Goal: Check status: Check status

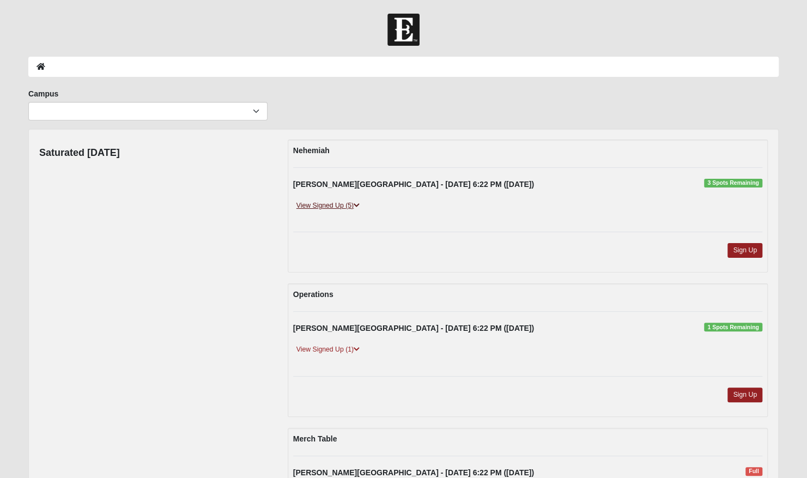
click at [359, 204] on icon at bounding box center [356, 205] width 6 height 7
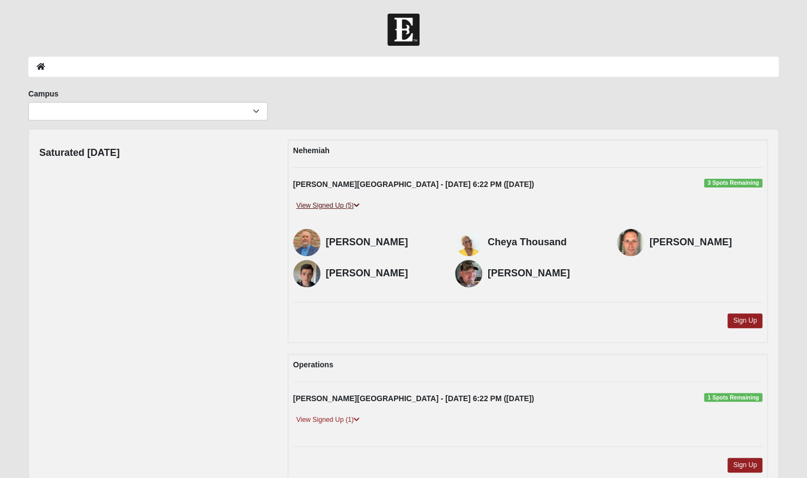
click at [359, 204] on icon at bounding box center [356, 205] width 6 height 7
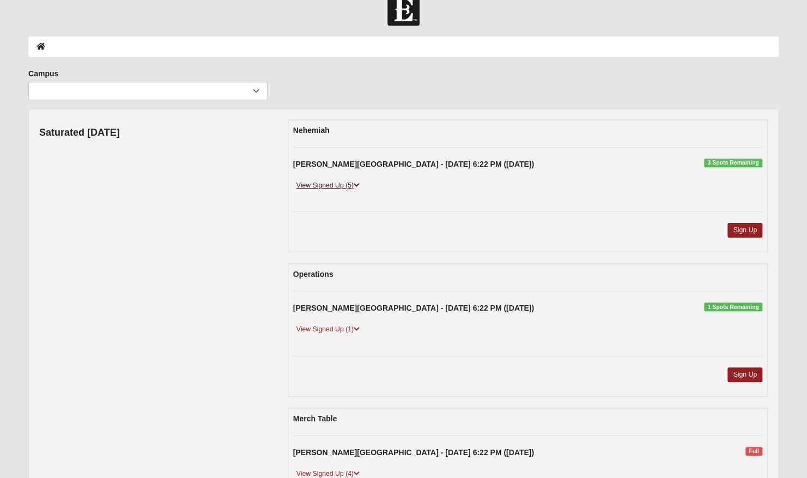
scroll to position [20, 0]
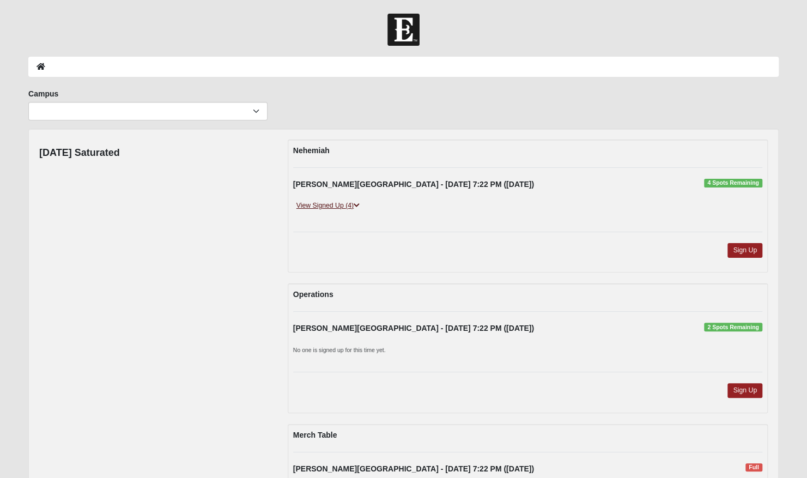
click at [353, 203] on link "View Signed Up (4)" at bounding box center [328, 205] width 70 height 11
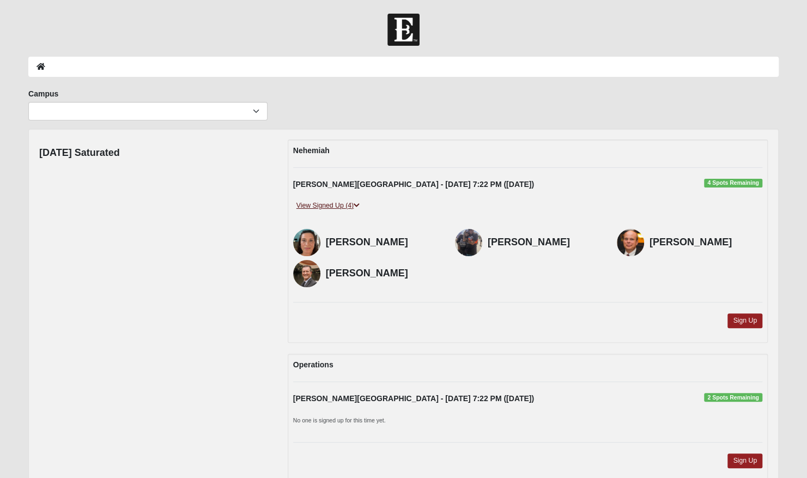
click at [353, 203] on link "View Signed Up (4)" at bounding box center [328, 205] width 70 height 11
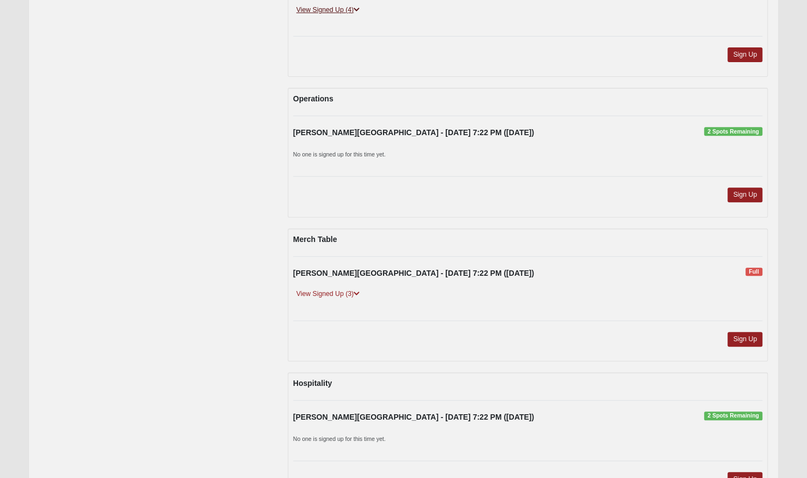
scroll to position [200, 0]
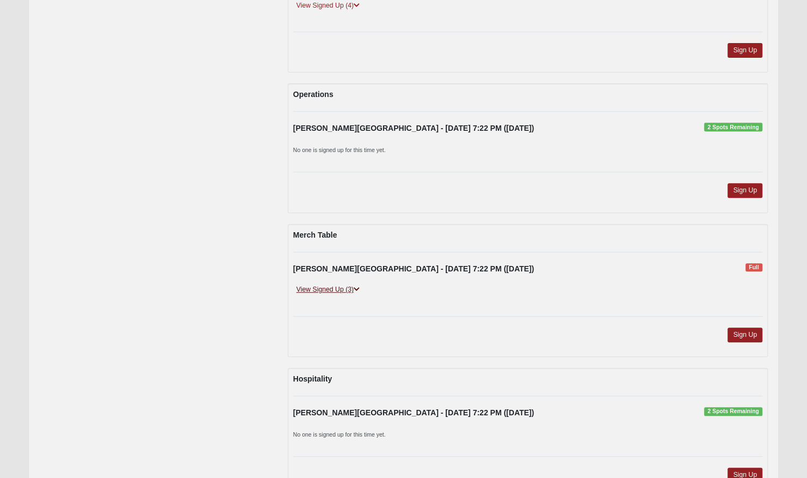
click at [358, 288] on icon at bounding box center [356, 289] width 6 height 7
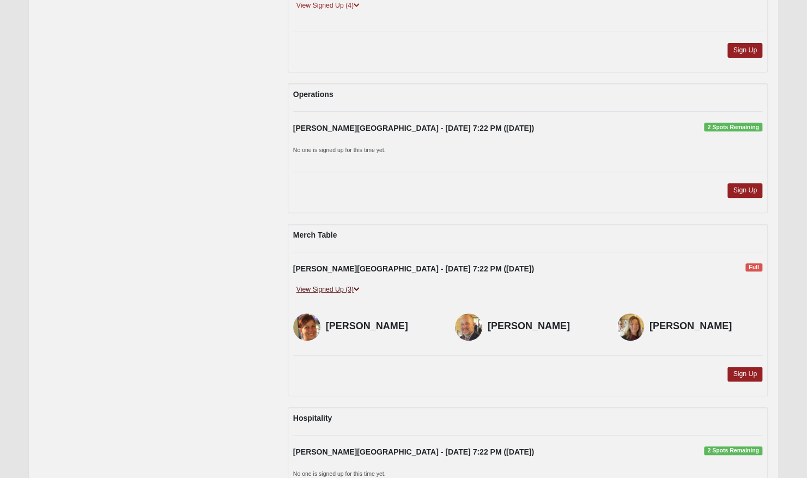
click at [358, 288] on icon at bounding box center [356, 289] width 6 height 7
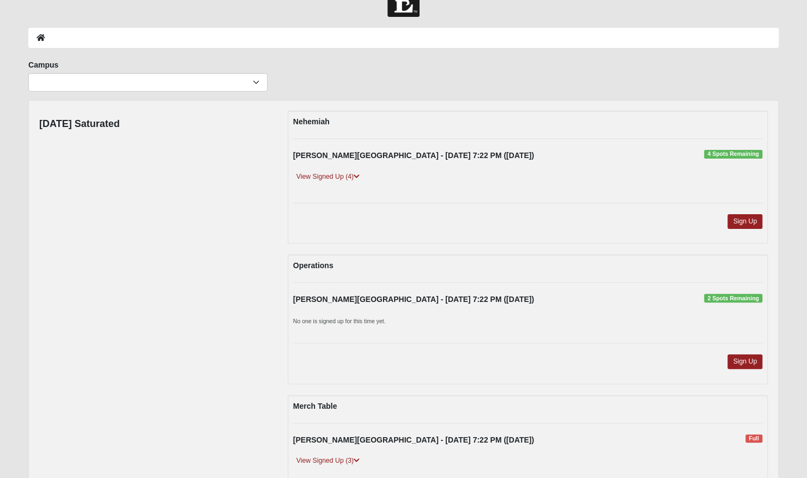
scroll to position [0, 0]
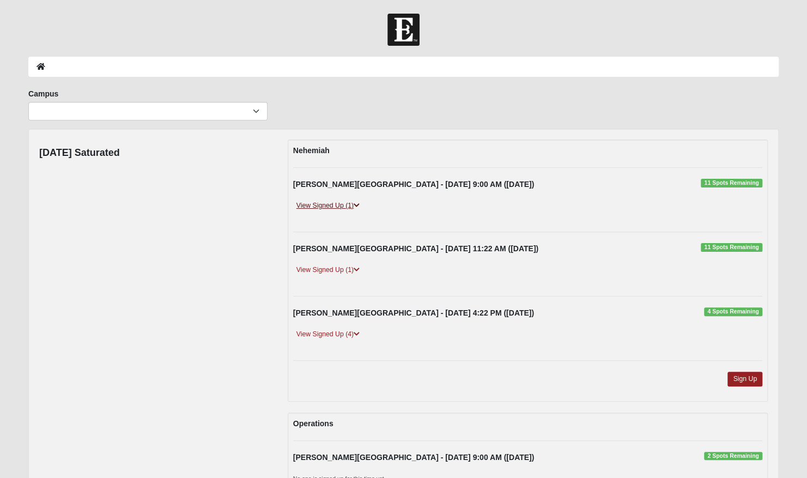
click at [338, 205] on link "View Signed Up (1)" at bounding box center [328, 205] width 70 height 11
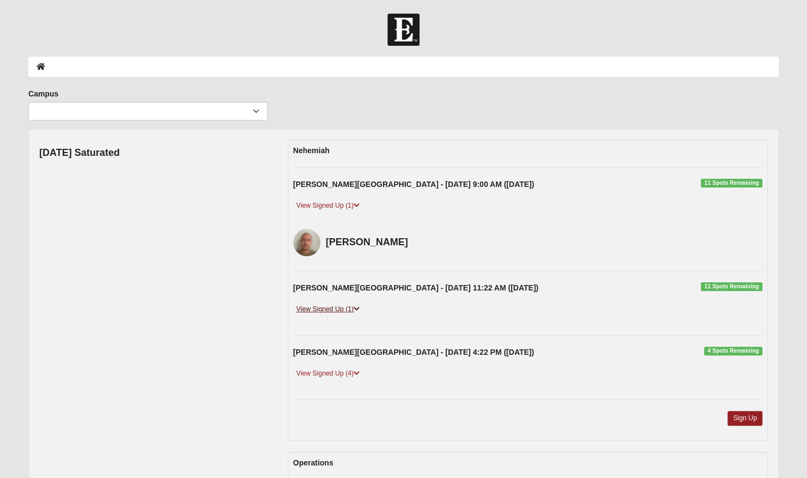
click at [353, 307] on link "View Signed Up (1)" at bounding box center [328, 308] width 70 height 11
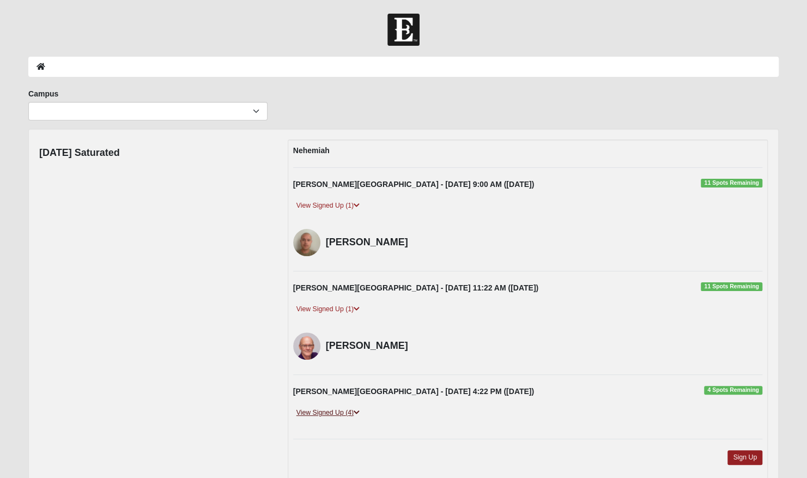
click at [351, 410] on link "View Signed Up (4)" at bounding box center [328, 412] width 70 height 11
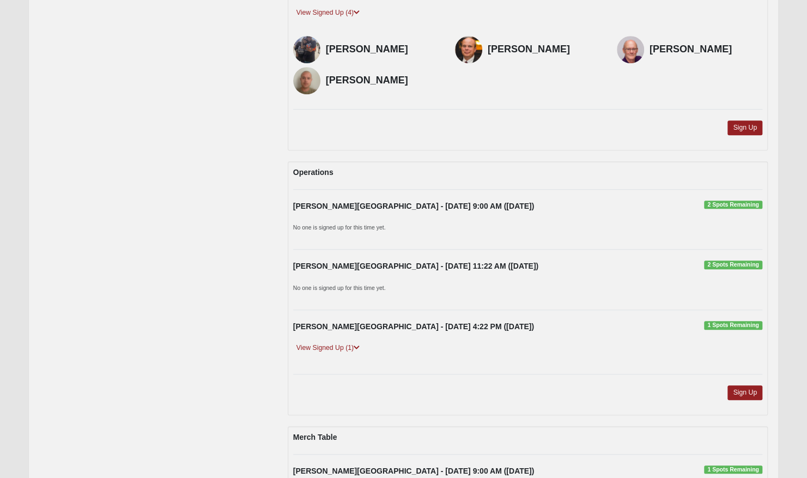
scroll to position [401, 0]
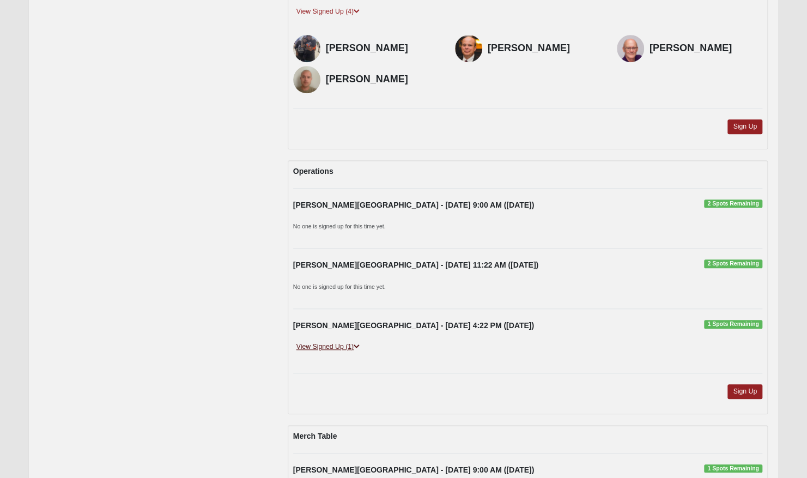
click at [314, 343] on link "View Signed Up (1)" at bounding box center [328, 346] width 70 height 11
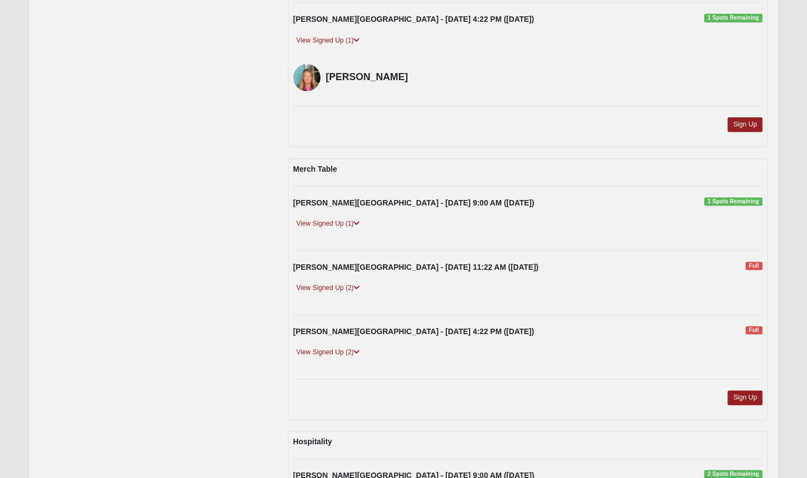
scroll to position [711, 0]
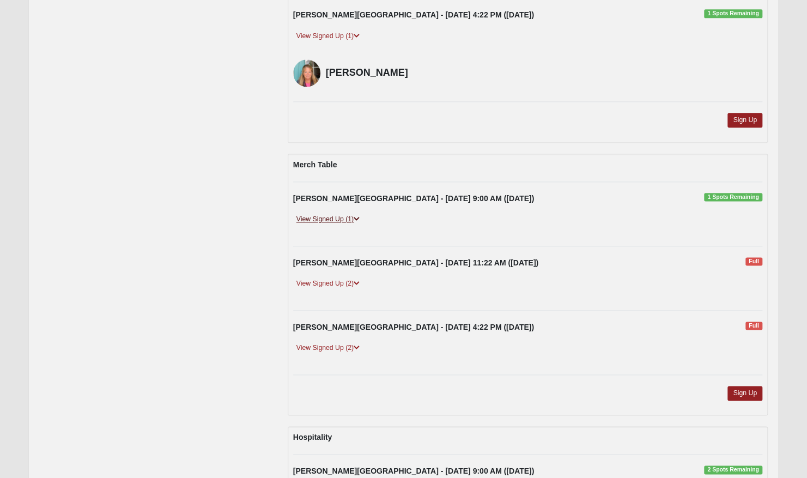
click at [322, 213] on link "View Signed Up (1)" at bounding box center [328, 218] width 70 height 11
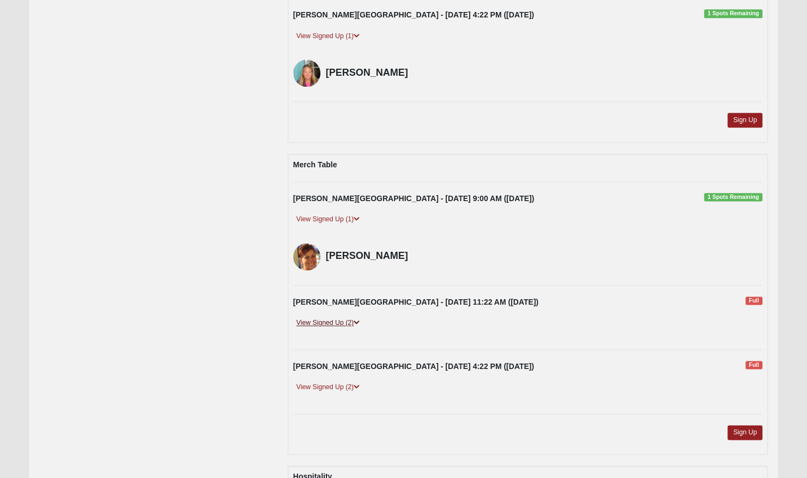
click at [332, 320] on link "View Signed Up (2)" at bounding box center [328, 322] width 70 height 11
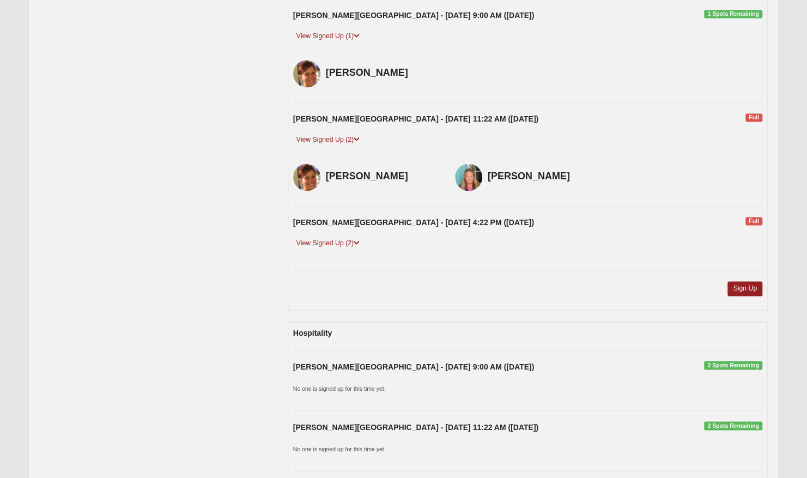
scroll to position [895, 0]
click at [349, 236] on link "View Signed Up (2)" at bounding box center [328, 241] width 70 height 11
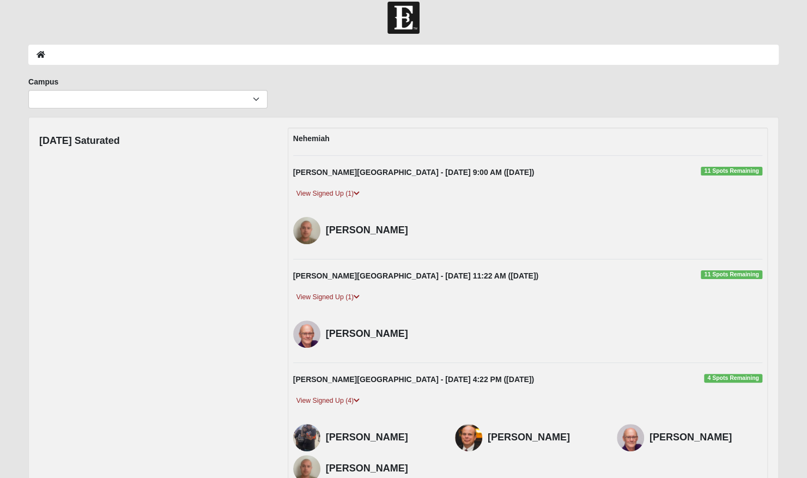
scroll to position [0, 0]
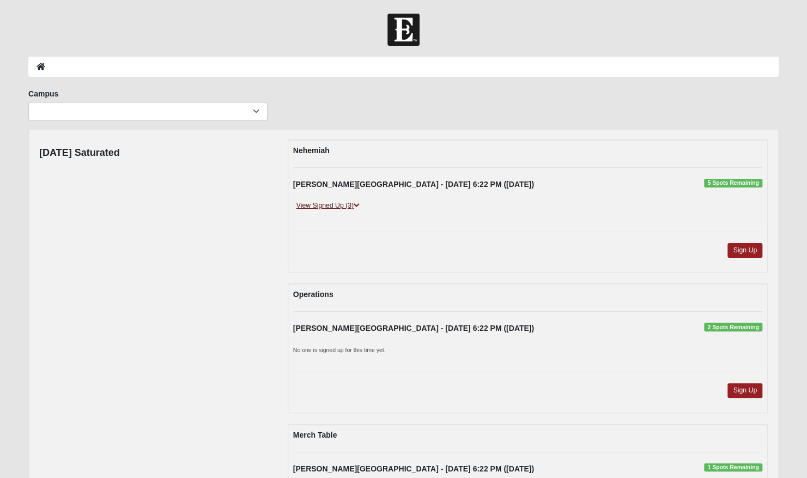
click at [350, 201] on link "View Signed Up (3)" at bounding box center [328, 205] width 70 height 11
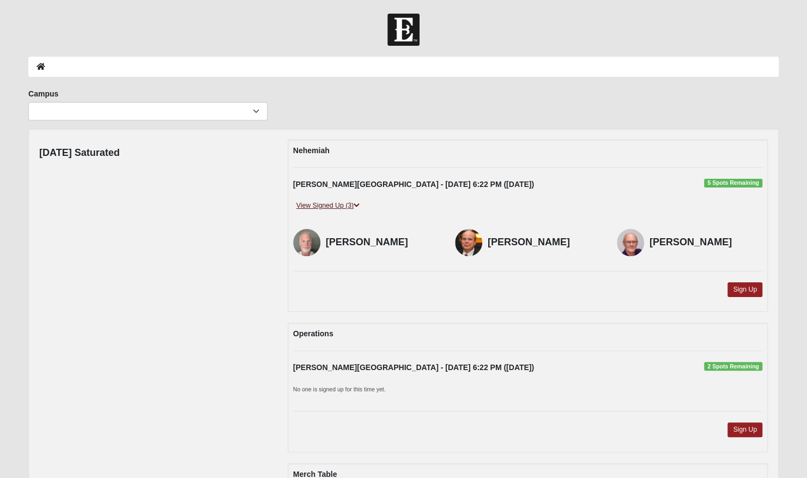
click at [350, 201] on link "View Signed Up (3)" at bounding box center [328, 205] width 70 height 11
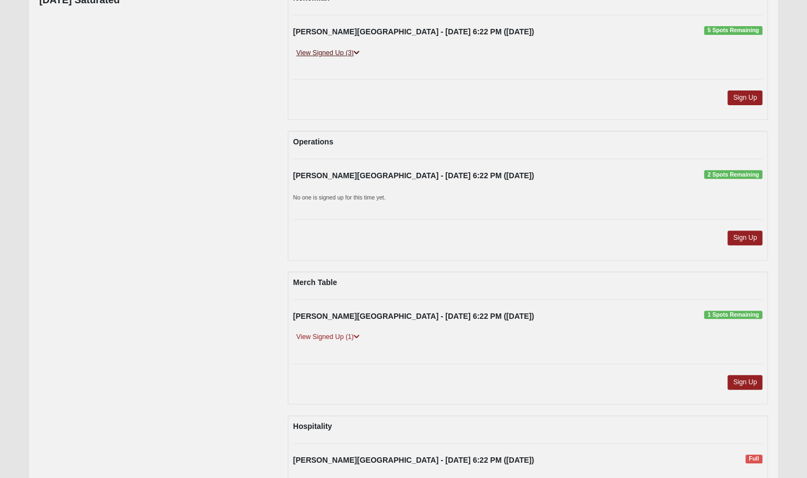
scroll to position [280, 0]
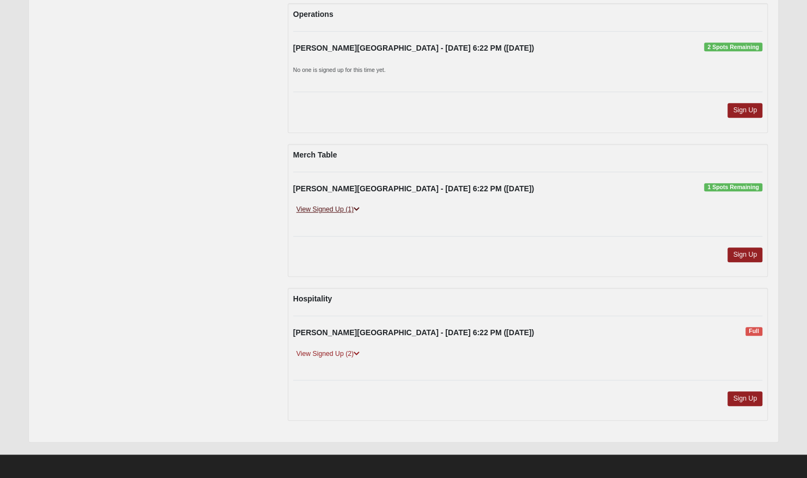
click at [354, 206] on link "View Signed Up (1)" at bounding box center [328, 209] width 70 height 11
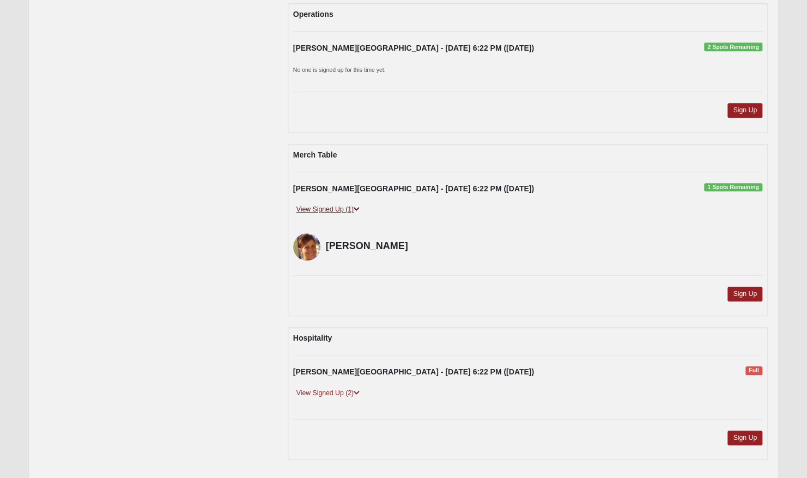
click at [354, 206] on link "View Signed Up (1)" at bounding box center [328, 209] width 70 height 11
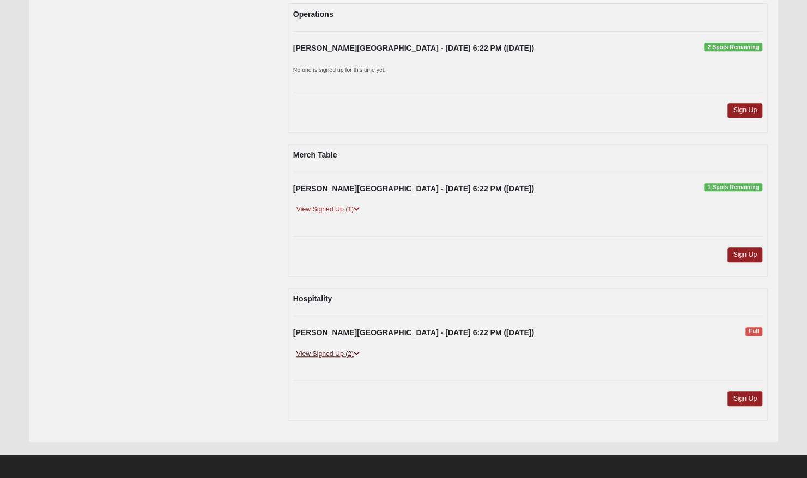
click at [329, 351] on link "View Signed Up (2)" at bounding box center [328, 353] width 70 height 11
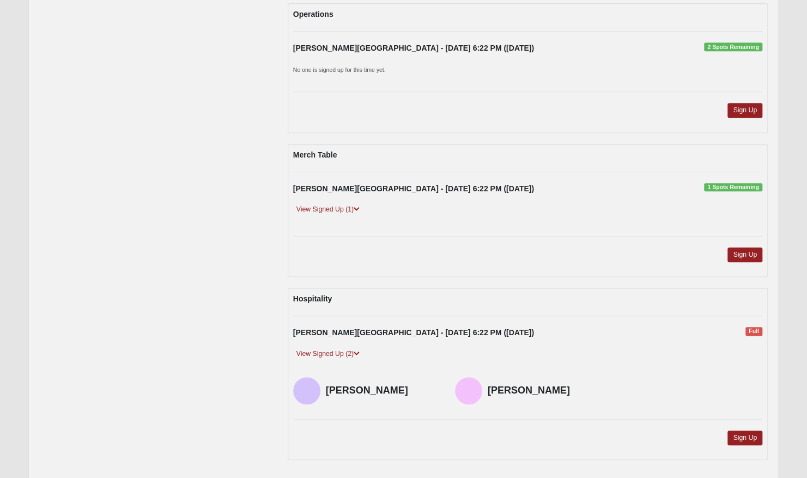
drag, startPoint x: 329, startPoint y: 351, endPoint x: 178, endPoint y: 209, distance: 207.3
click at [178, 209] on div "Saturday Saturated Nehemiah Fleming Island - 9/13/2025 6:22 PM (9/13/2025) 5 Sp…" at bounding box center [403, 164] width 744 height 611
